Goal: Navigation & Orientation: Find specific page/section

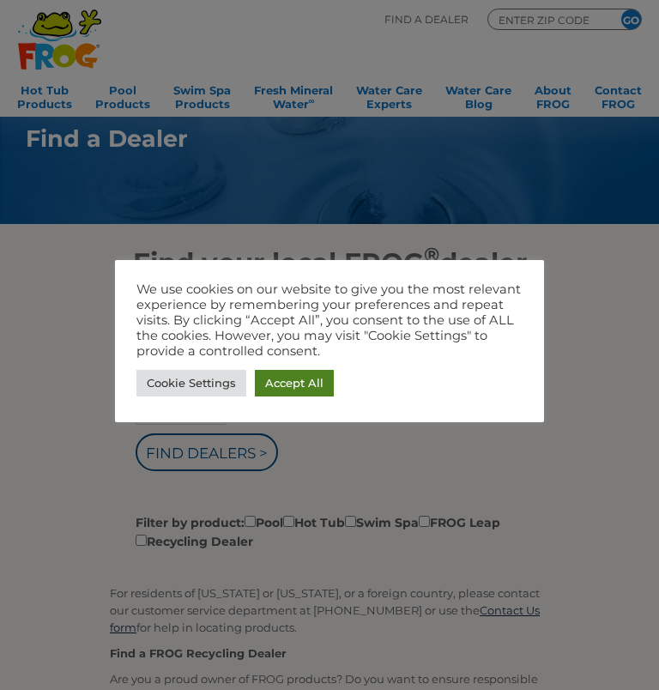
click at [304, 379] on link "Accept All" at bounding box center [294, 383] width 79 height 27
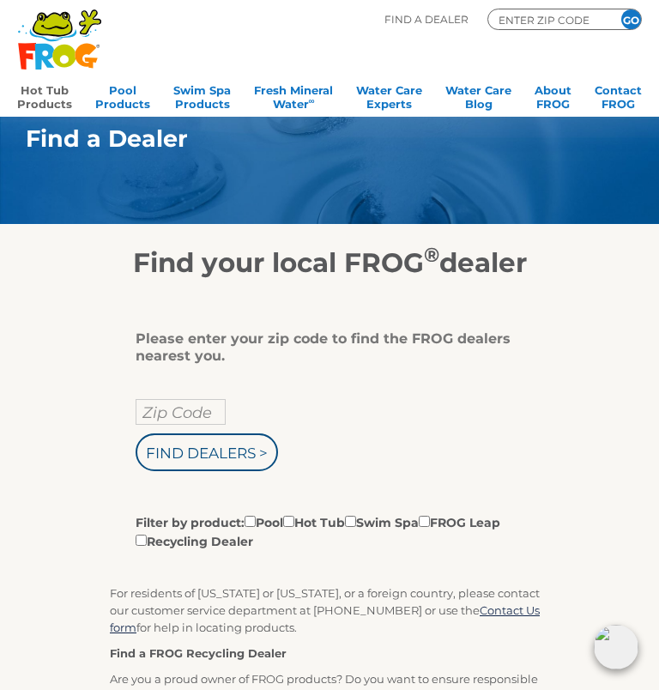
click at [34, 92] on link "Hot Tub Products" at bounding box center [44, 95] width 55 height 34
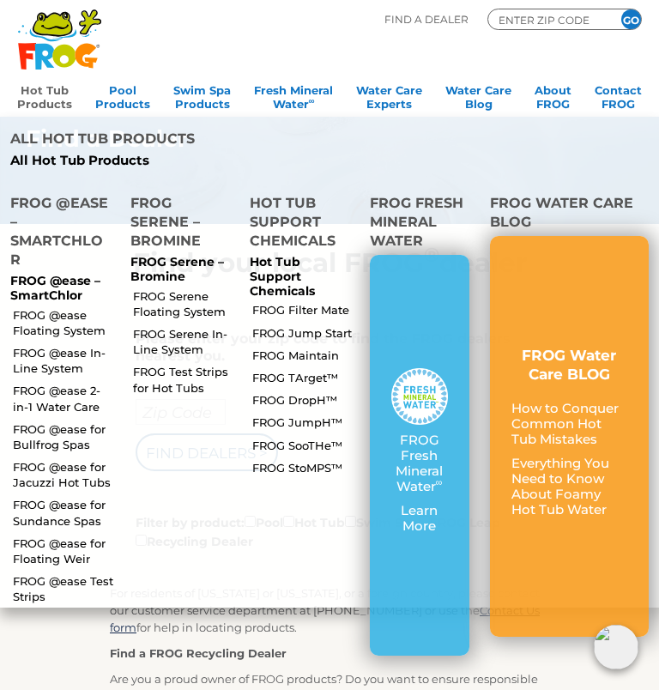
click at [27, 383] on link "FROG @ease 2-in-1 Water Care" at bounding box center [64, 398] width 103 height 31
click at [186, 455] on li "FROG Serene – Bromine FROG Serene – Bromine FROG Serene Floating System FROG Se…" at bounding box center [180, 394] width 120 height 426
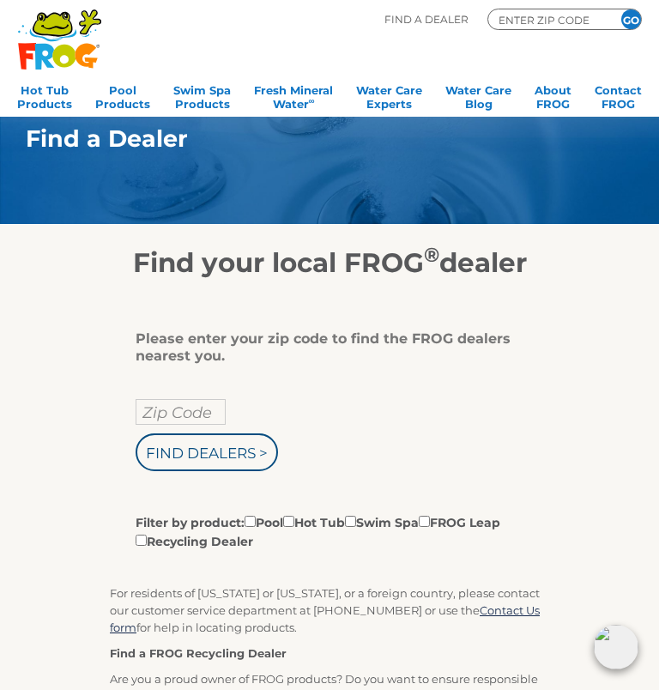
click at [162, 408] on input "Zip Code" at bounding box center [181, 412] width 90 height 26
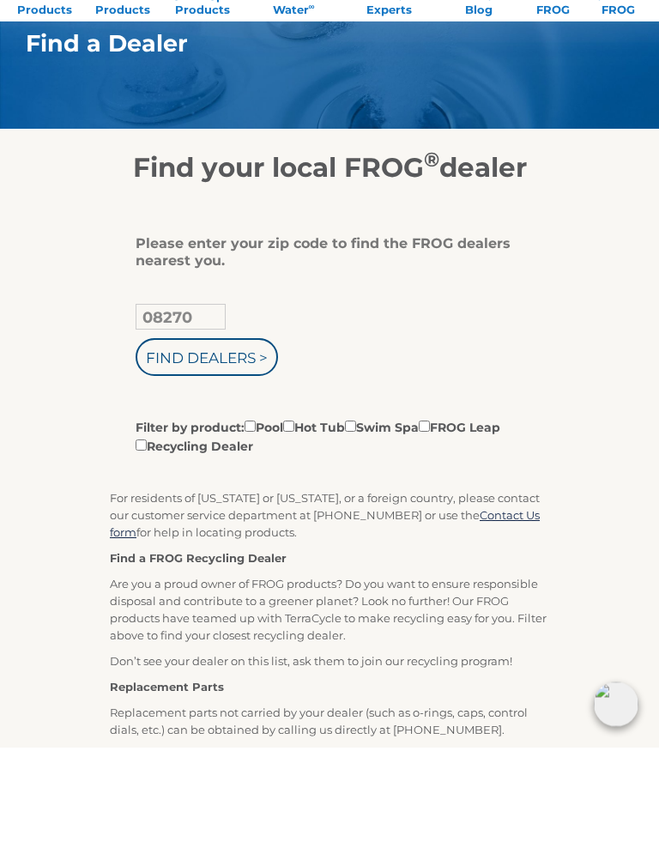
type input "08270"
click at [294, 516] on input "Filter by product: Pool Hot Tub Swim Spa FROG Leap Recycling Dealer" at bounding box center [288, 521] width 11 height 11
checkbox input "true"
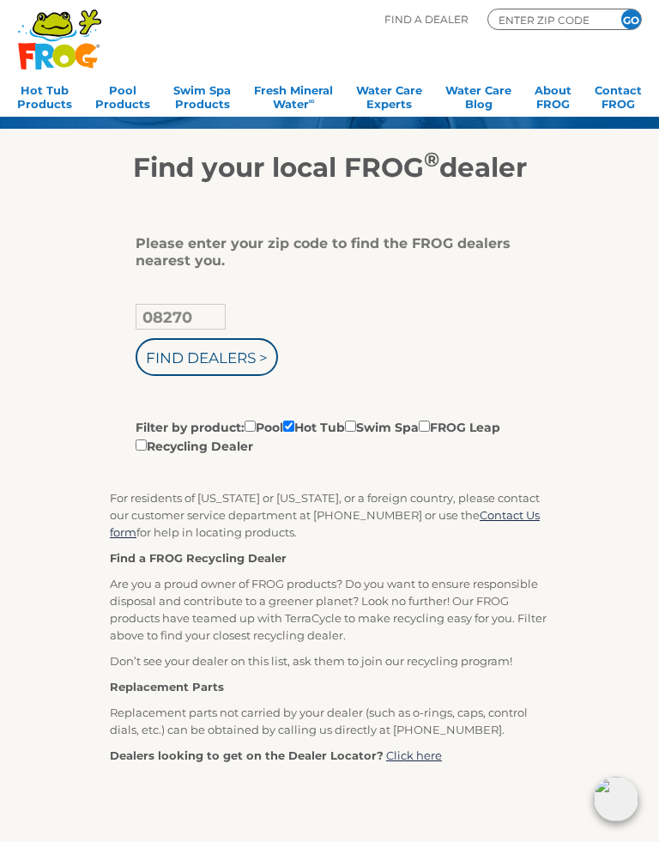
click at [175, 366] on input "Find Dealers >" at bounding box center [207, 357] width 142 height 38
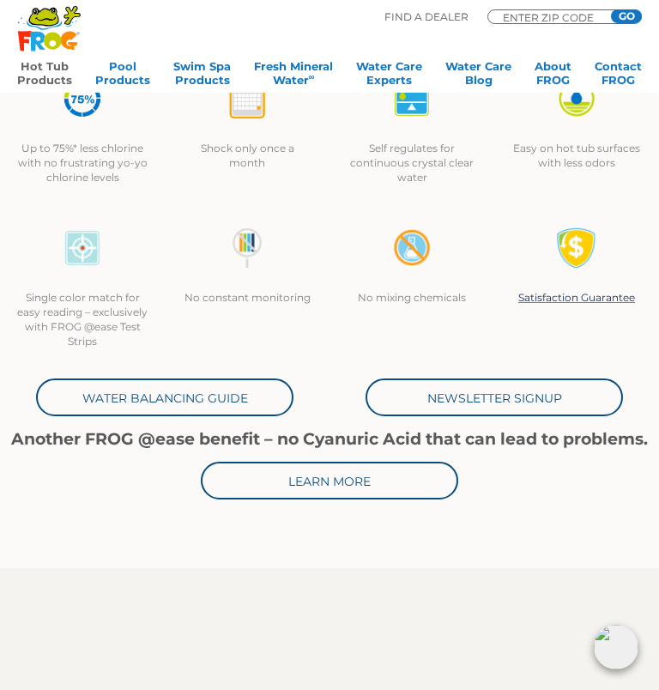
scroll to position [382, 0]
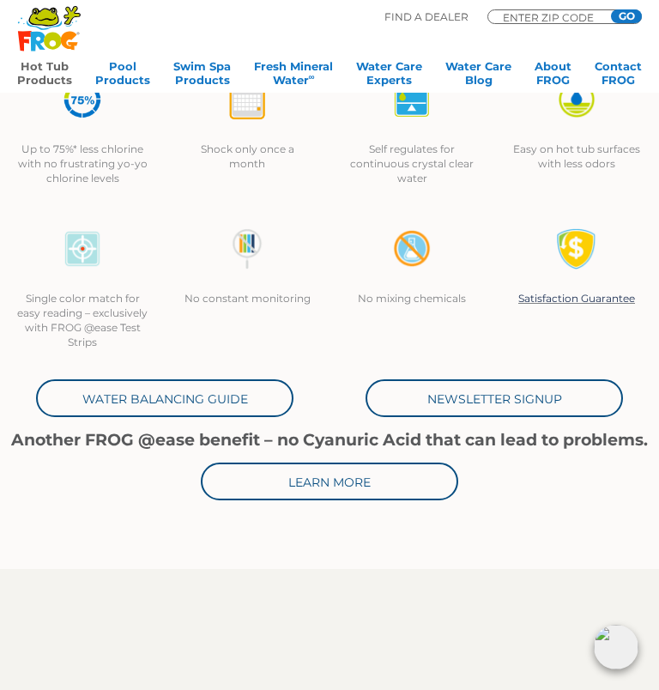
click at [74, 395] on link "Water Balancing Guide" at bounding box center [164, 398] width 257 height 38
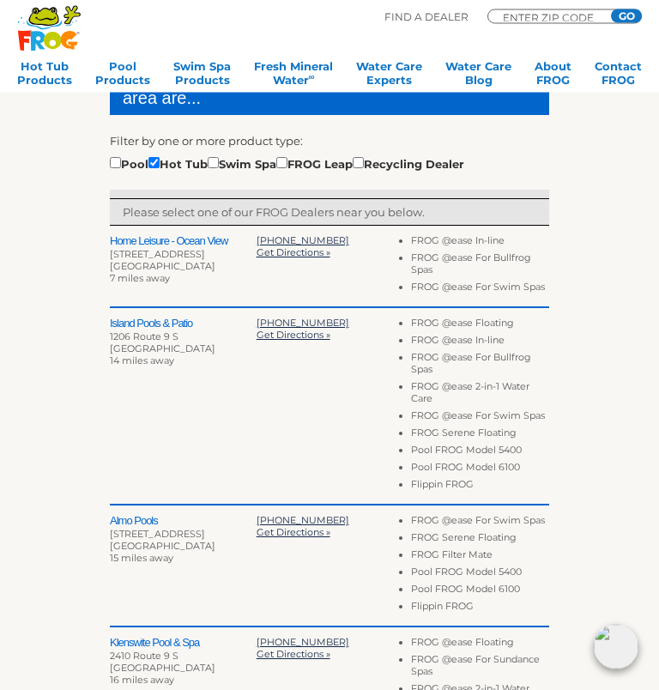
scroll to position [372, 0]
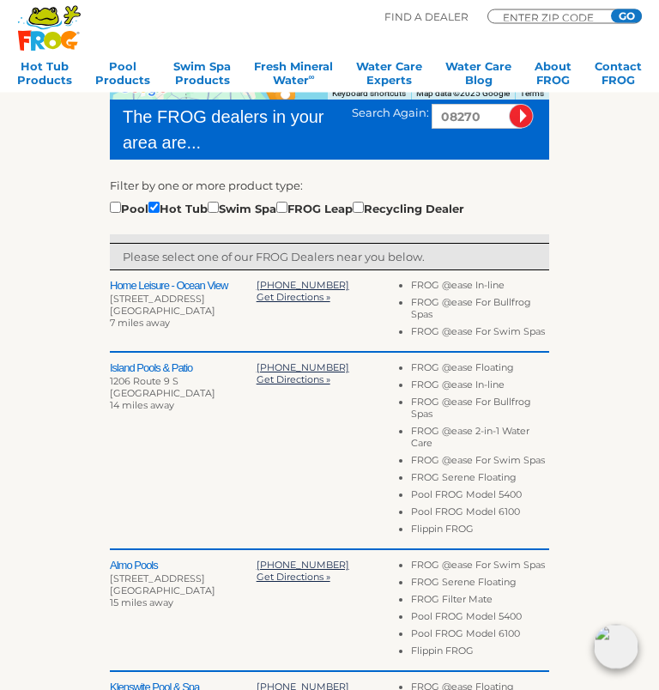
click at [141, 371] on h2 "Island Pools & Patio" at bounding box center [183, 369] width 147 height 14
click at [263, 385] on span "Get Directions »" at bounding box center [294, 379] width 74 height 12
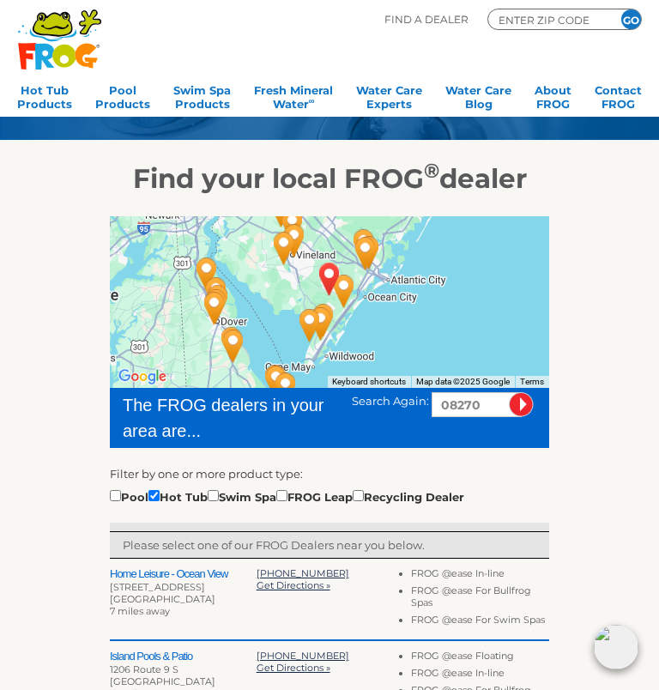
scroll to position [83, 0]
